Goal: Task Accomplishment & Management: Use online tool/utility

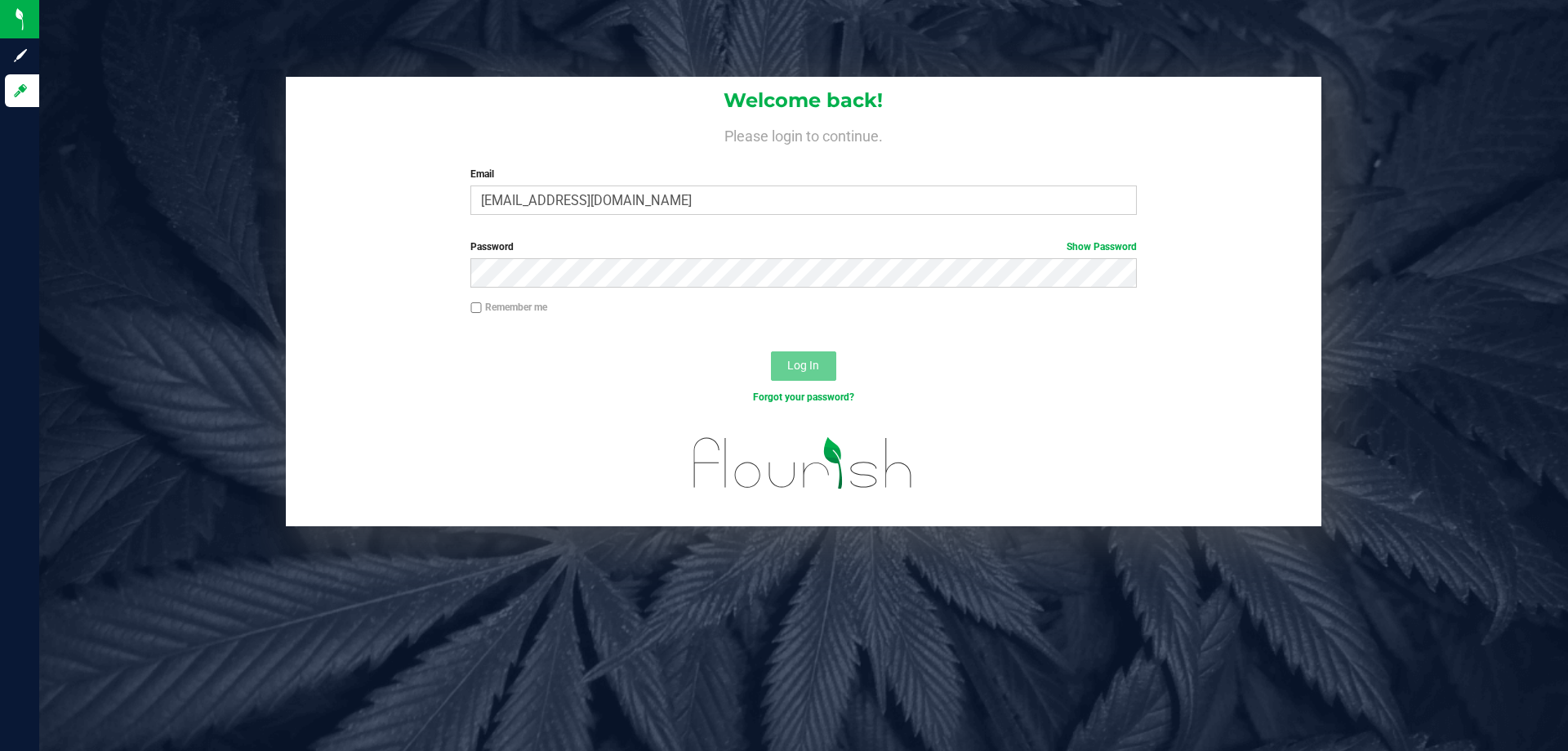
type input "[EMAIL_ADDRESS][DOMAIN_NAME]"
click at [771, 351] on button "Log In" at bounding box center [803, 366] width 66 height 29
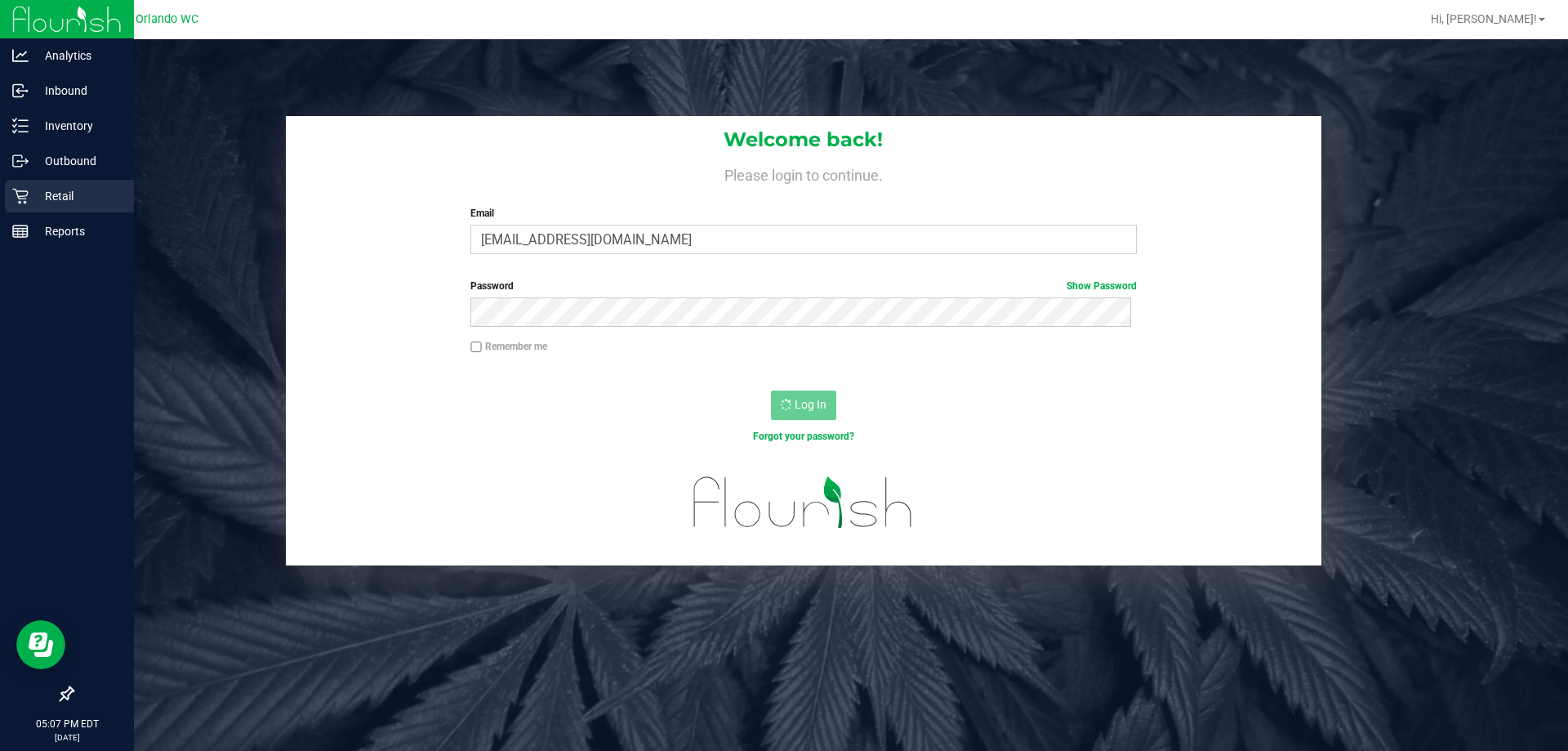
click at [18, 195] on icon at bounding box center [20, 196] width 16 height 16
